Goal: Check status: Check status

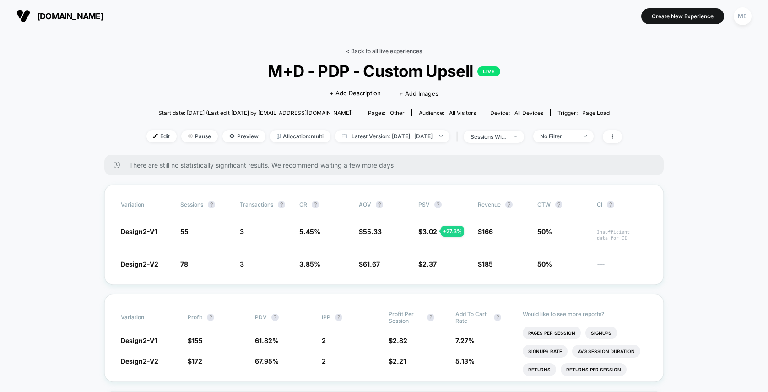
click at [387, 50] on link "< Back to all live experiences" at bounding box center [384, 51] width 76 height 7
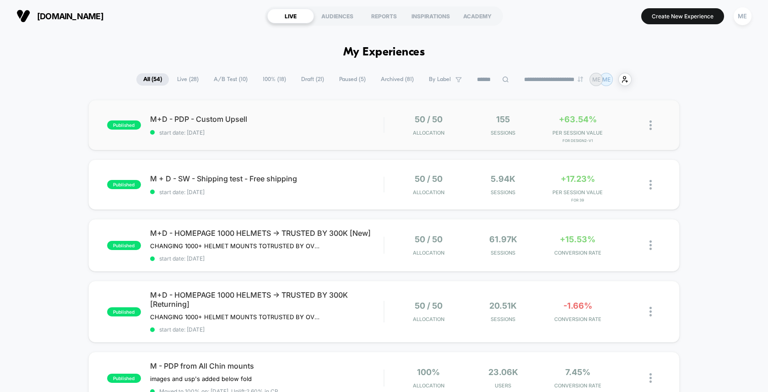
click at [338, 134] on span "start date: [DATE]" at bounding box center [266, 132] width 233 height 7
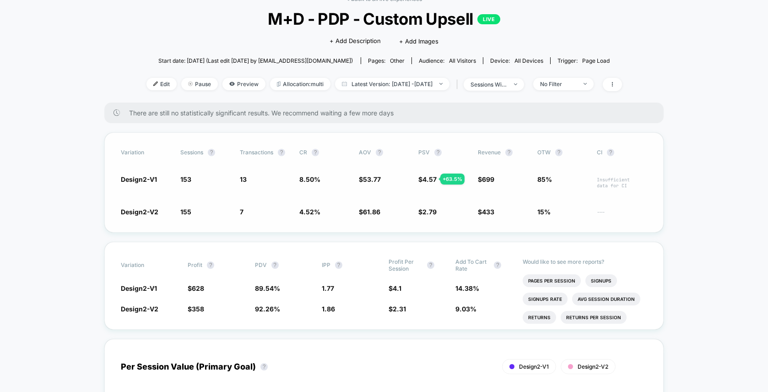
scroll to position [61, 0]
